Goal: Transaction & Acquisition: Purchase product/service

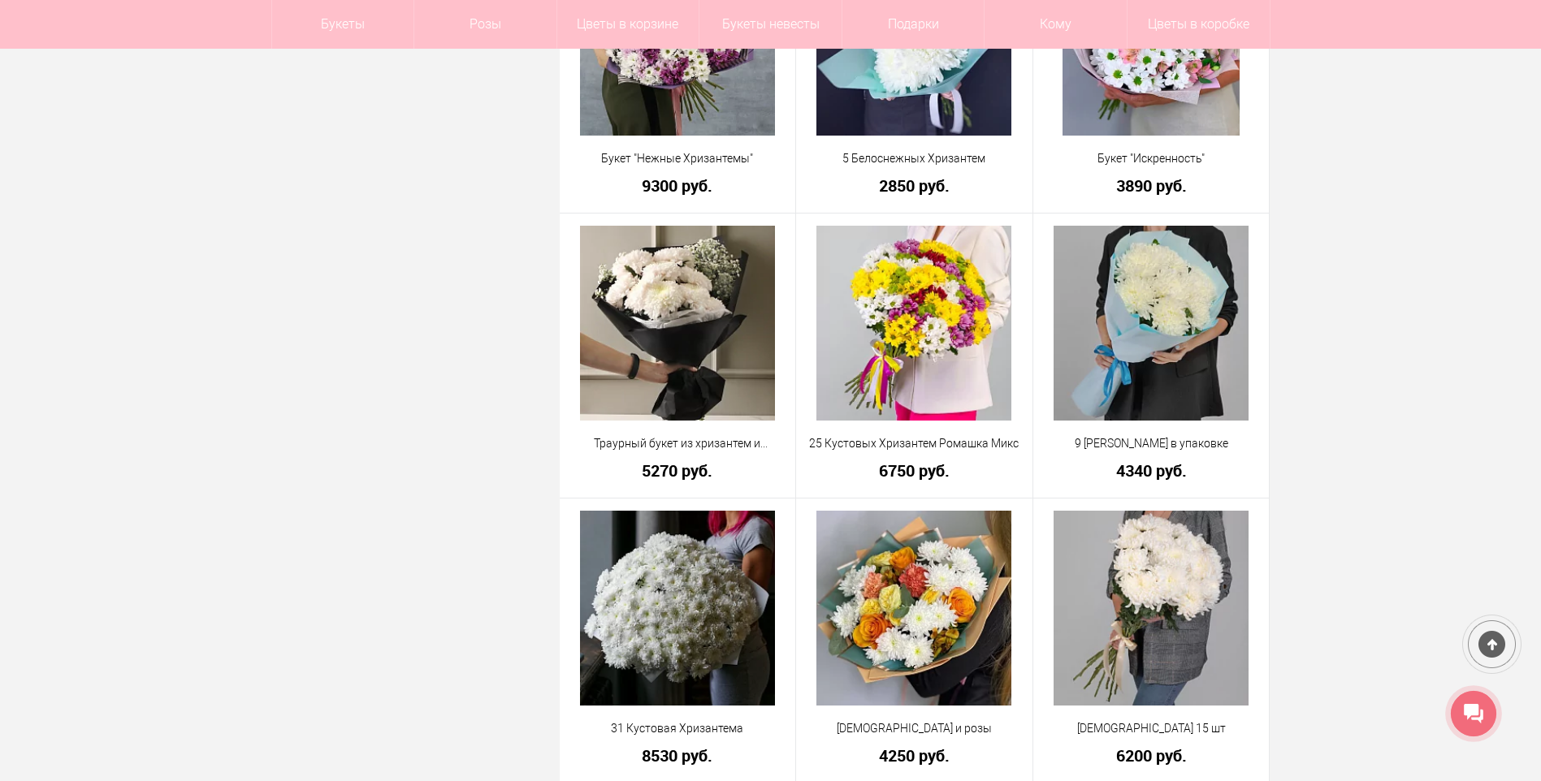
scroll to position [4305, 0]
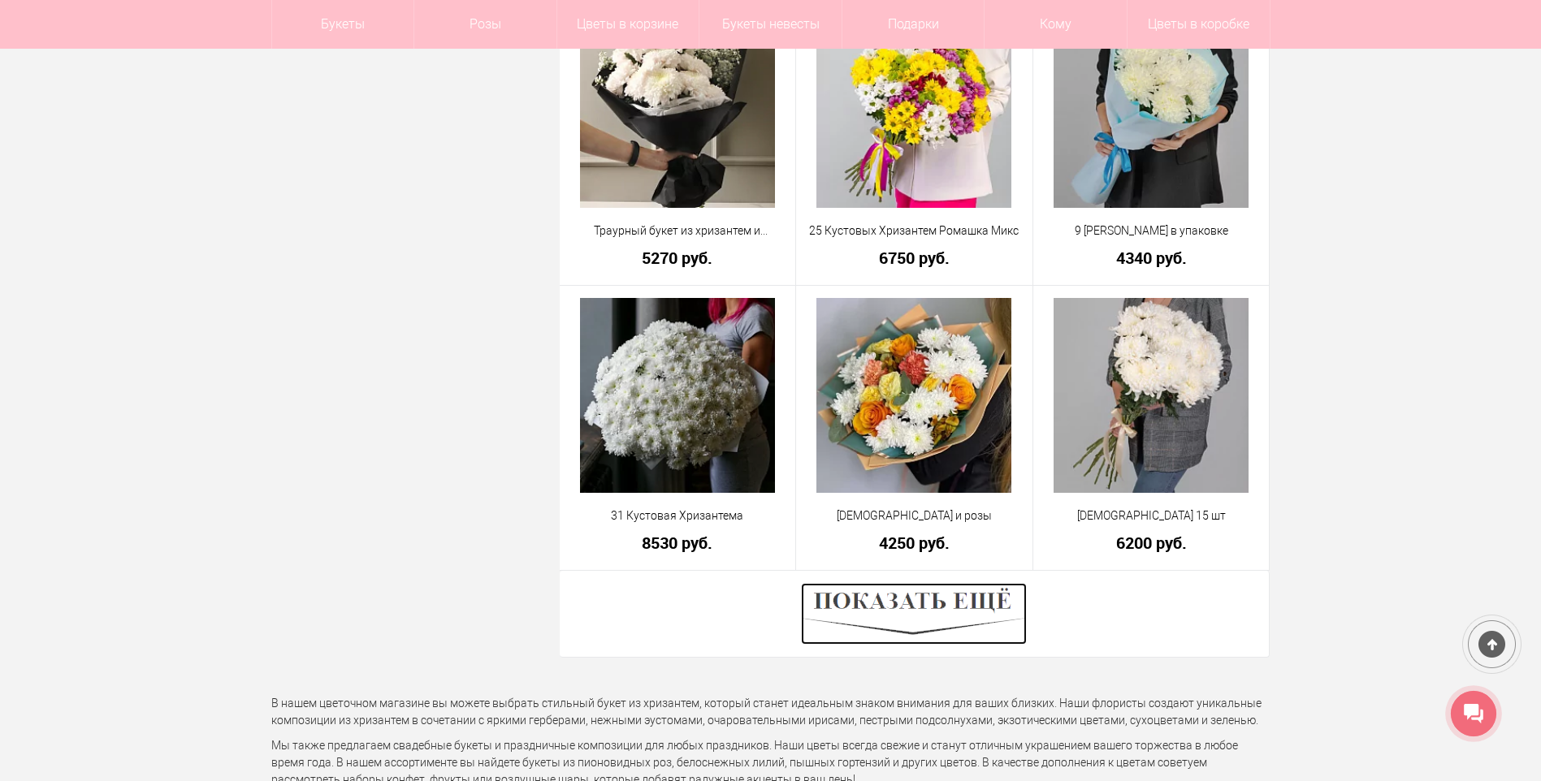
click at [961, 609] on img at bounding box center [914, 614] width 226 height 62
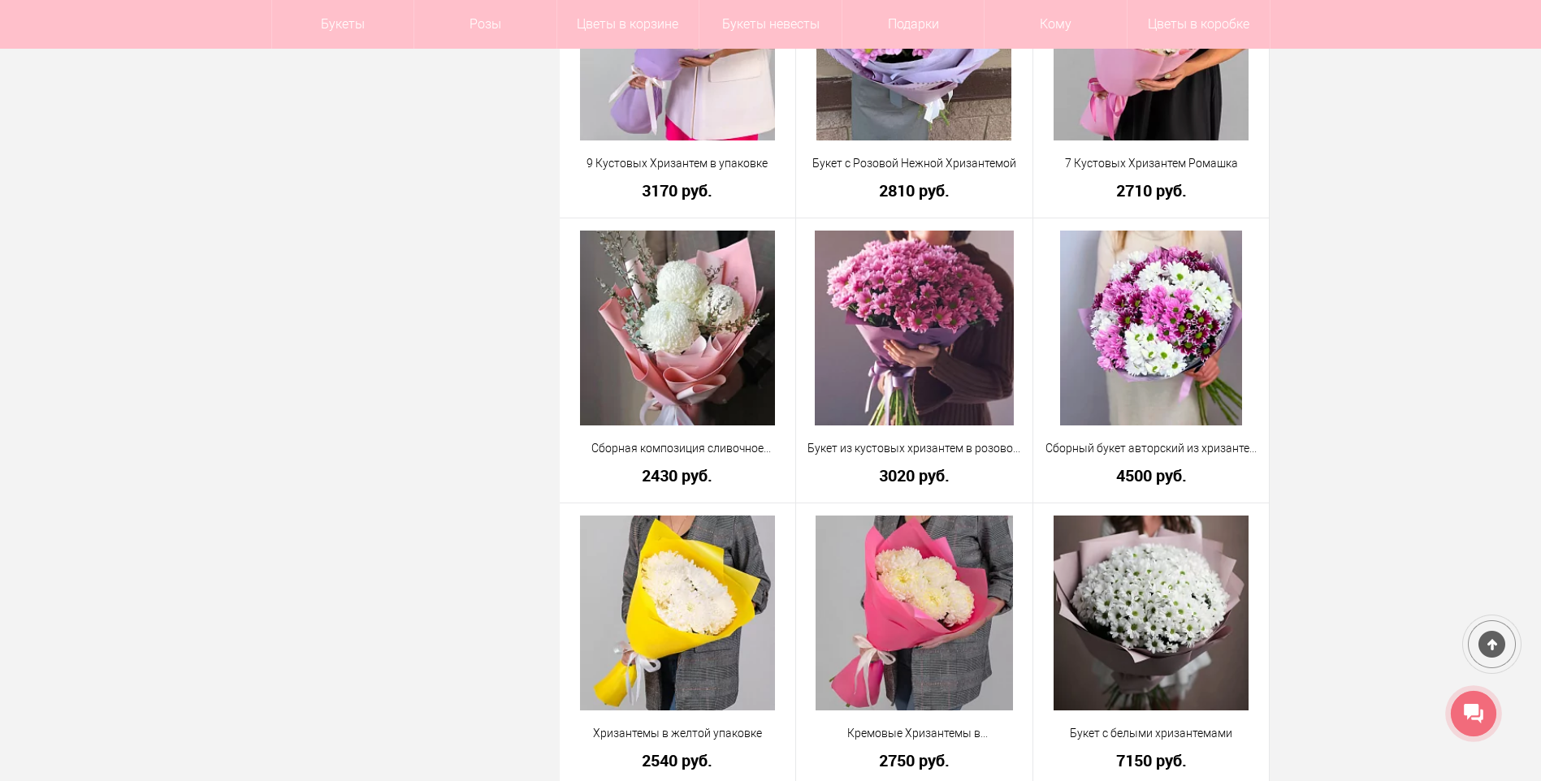
scroll to position [2356, 0]
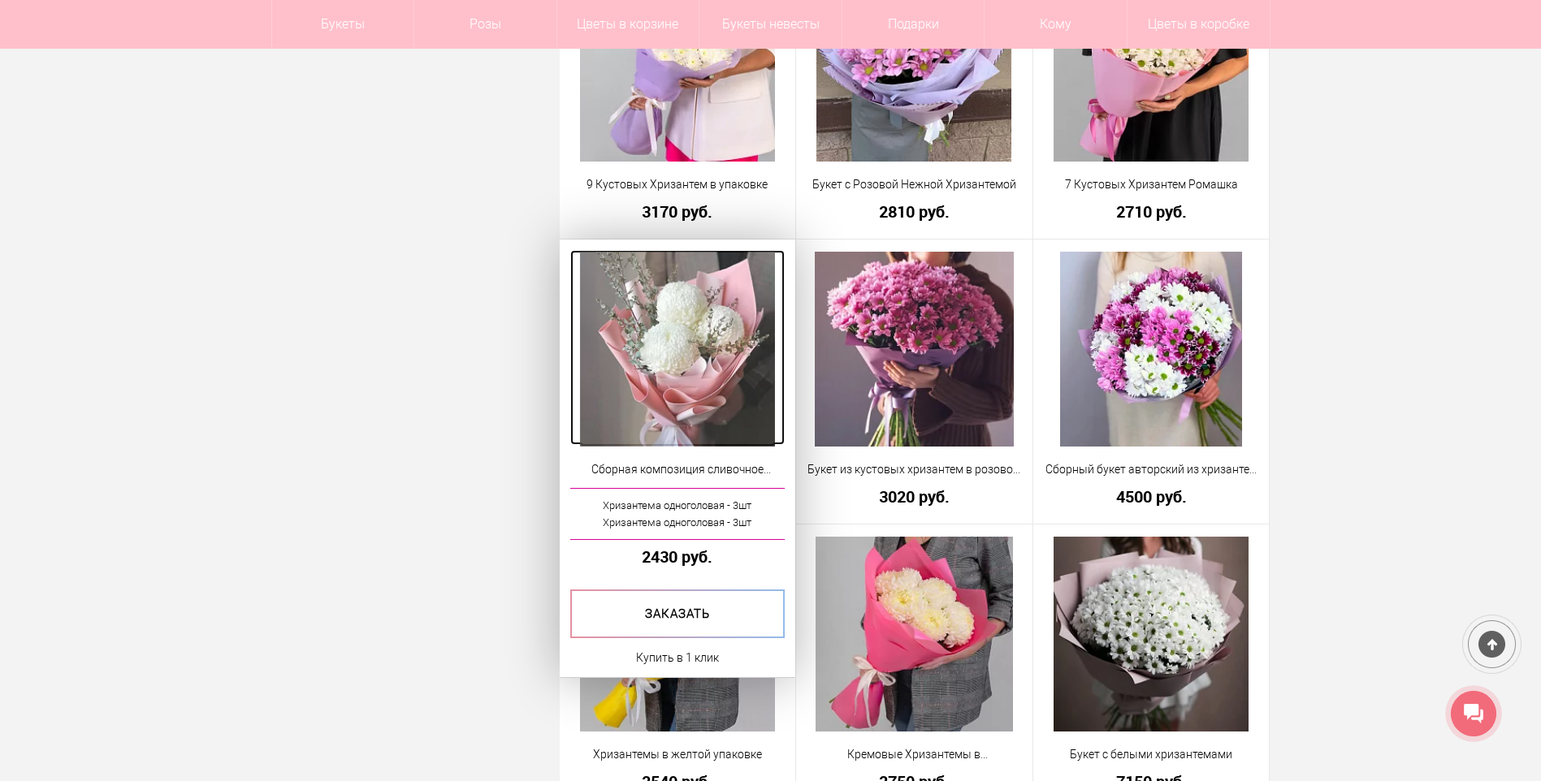
click at [662, 365] on img at bounding box center [677, 349] width 195 height 195
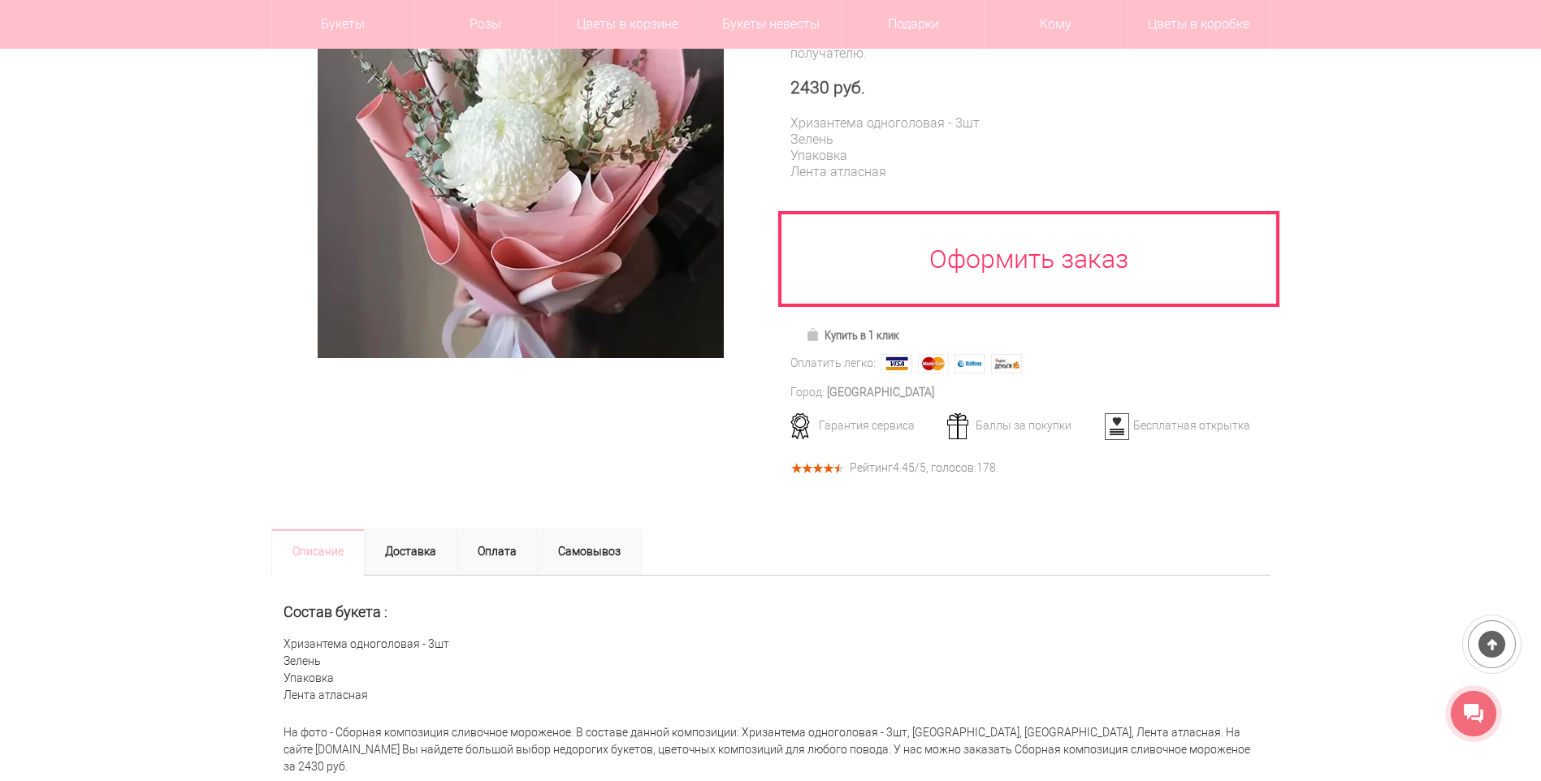
scroll to position [244, 0]
